Goal: Transaction & Acquisition: Purchase product/service

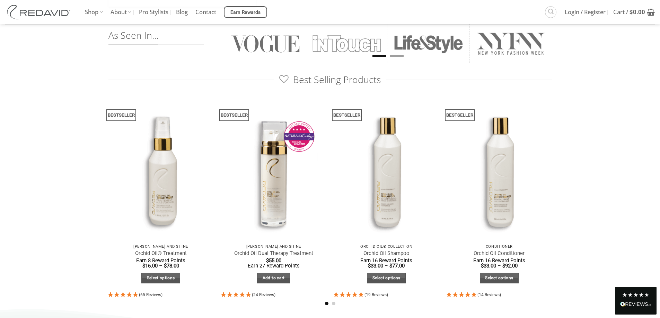
scroll to position [346, 0]
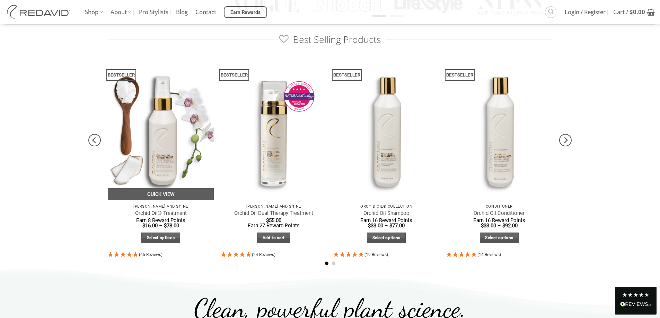
click at [187, 175] on img at bounding box center [161, 129] width 106 height 141
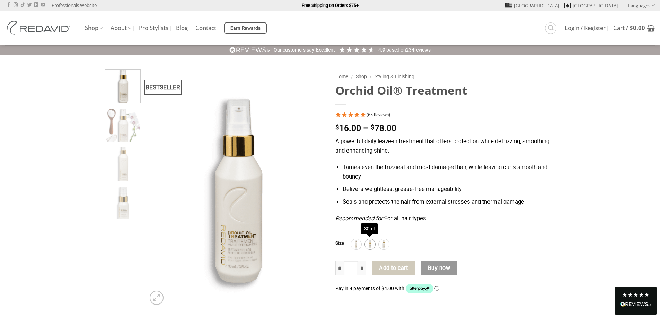
click at [373, 247] on img at bounding box center [370, 244] width 9 height 9
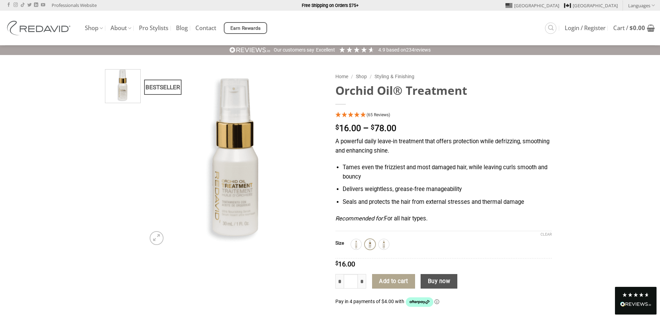
click at [373, 245] on img at bounding box center [370, 244] width 9 height 9
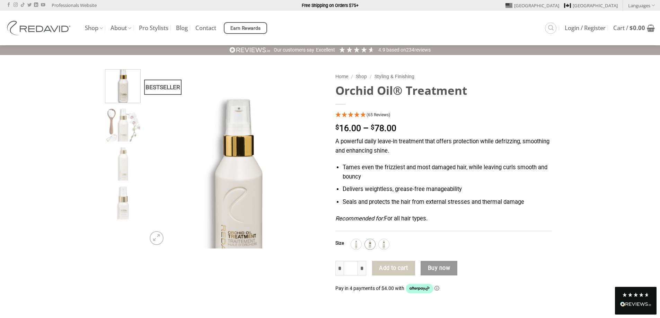
click at [372, 244] on img at bounding box center [370, 244] width 9 height 9
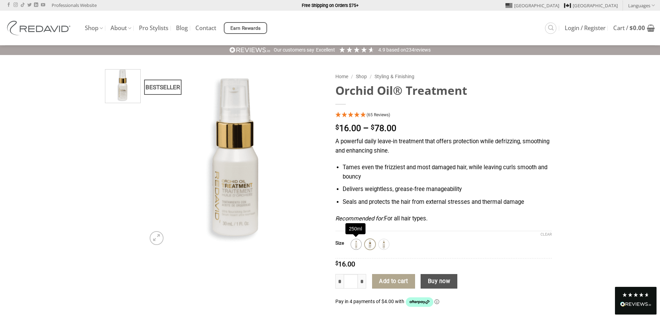
click at [358, 244] on img at bounding box center [356, 244] width 9 height 9
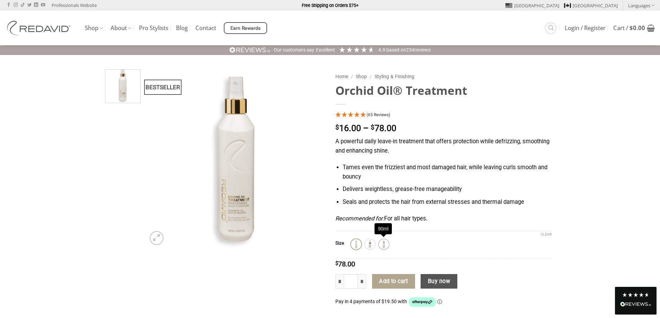
click at [380, 245] on img at bounding box center [383, 244] width 9 height 9
